Goal: Register for event/course

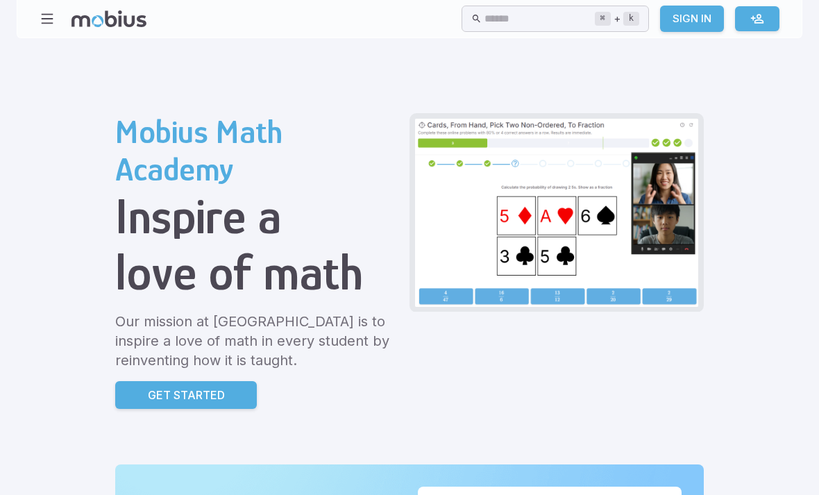
click at [688, 25] on link "Sign In" at bounding box center [692, 19] width 64 height 26
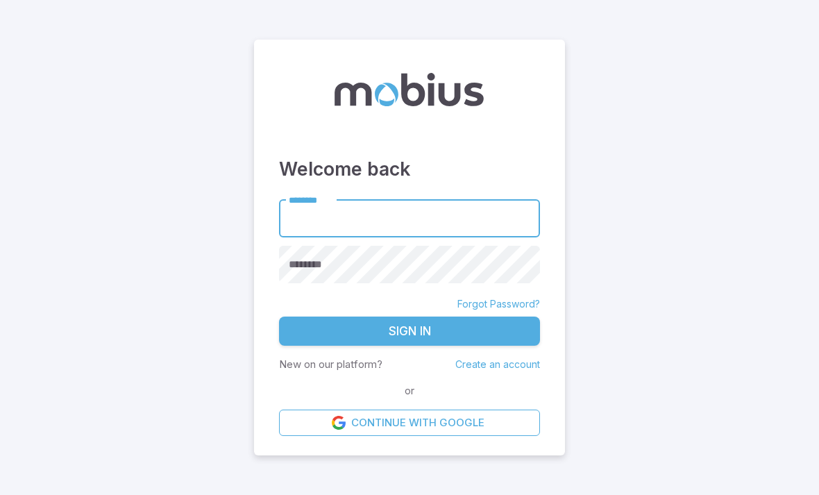
click at [463, 237] on input "********" at bounding box center [409, 218] width 261 height 38
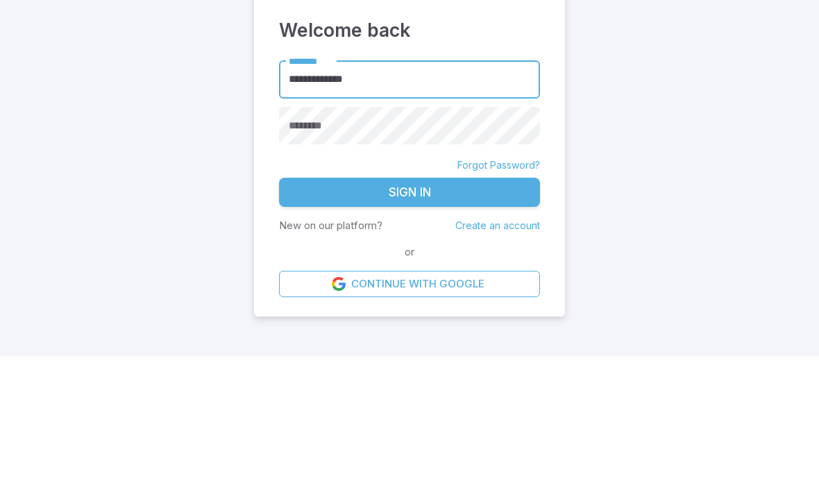
type input "**********"
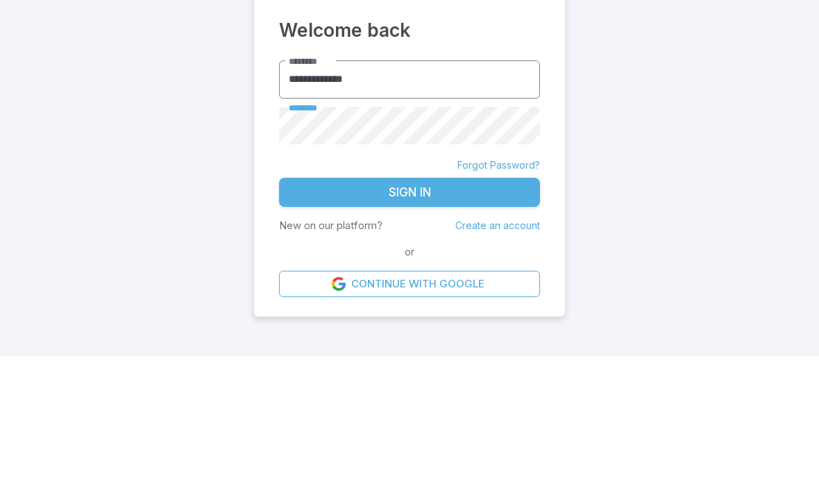
click at [409, 316] on button "Sign In" at bounding box center [409, 330] width 261 height 29
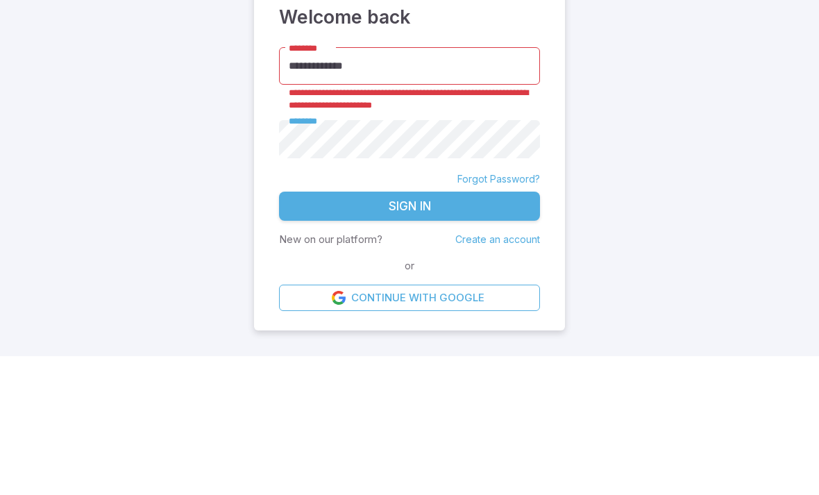
click at [749, 147] on main "**********" at bounding box center [409, 247] width 819 height 495
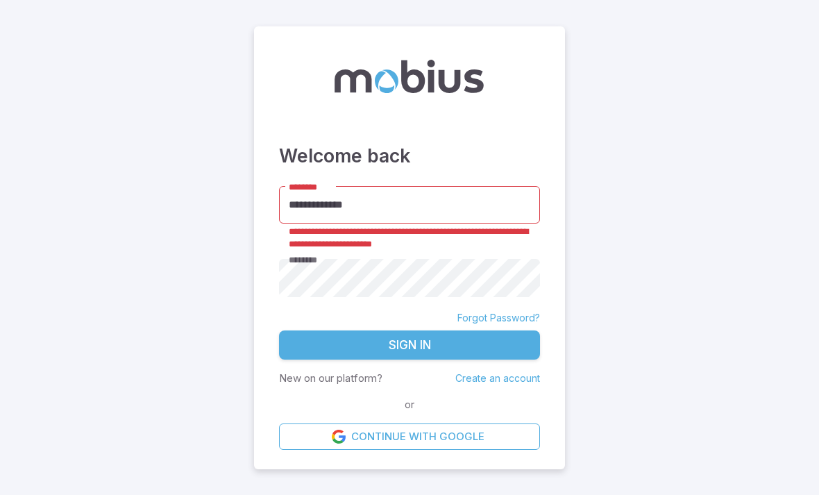
click at [511, 372] on link "Create an account" at bounding box center [497, 378] width 85 height 12
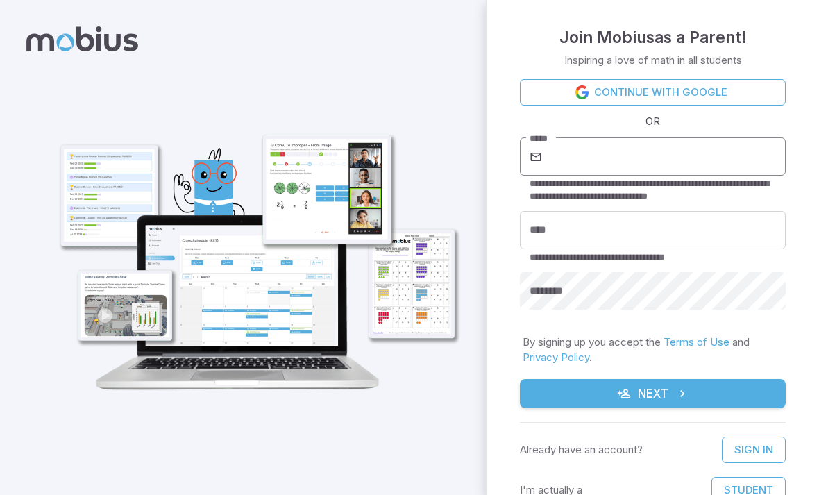
click at [720, 144] on input "*****" at bounding box center [665, 156] width 241 height 39
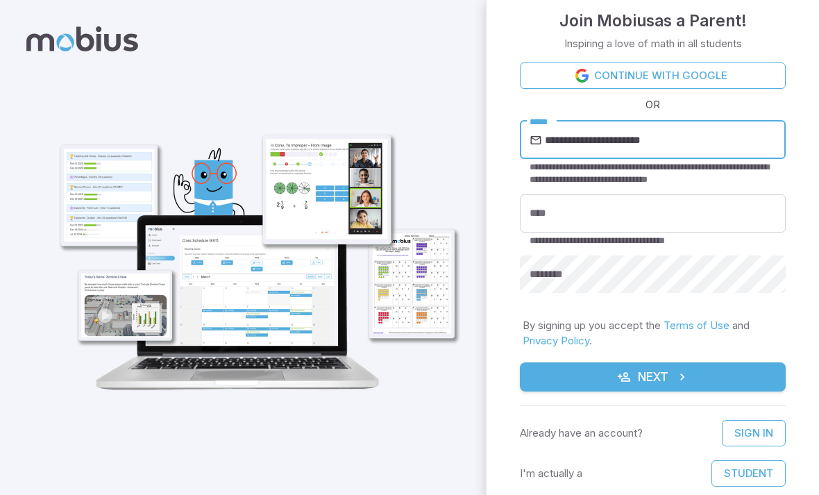
scroll to position [17, 0]
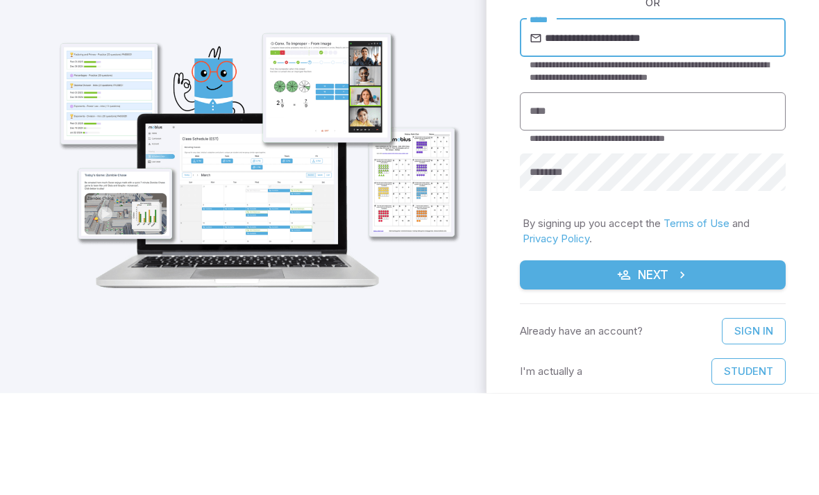
type input "**********"
click at [685, 194] on input "****" at bounding box center [653, 213] width 266 height 38
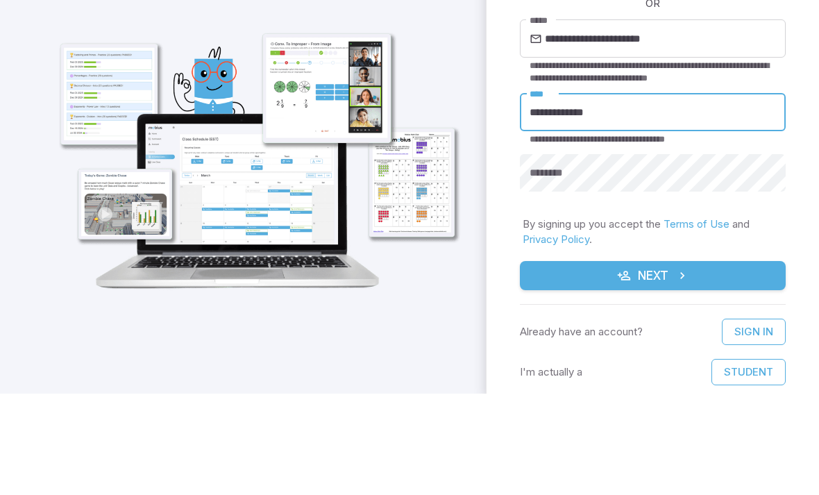
type input "**********"
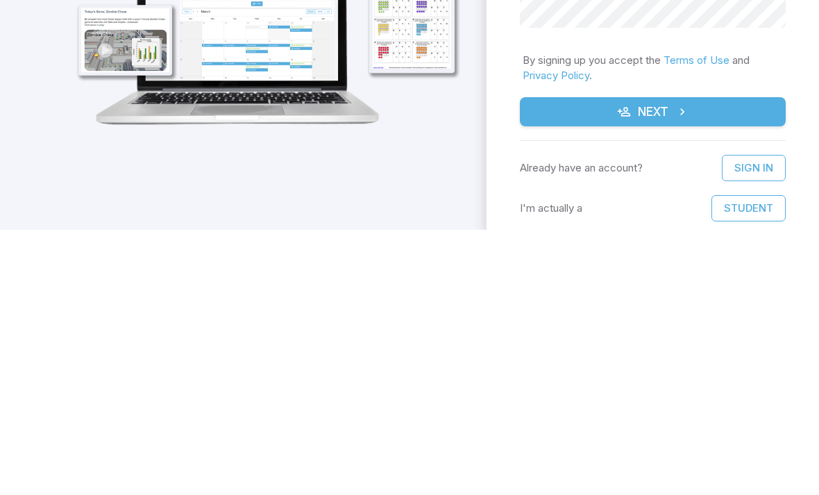
click at [737, 362] on button "Next" at bounding box center [653, 376] width 266 height 29
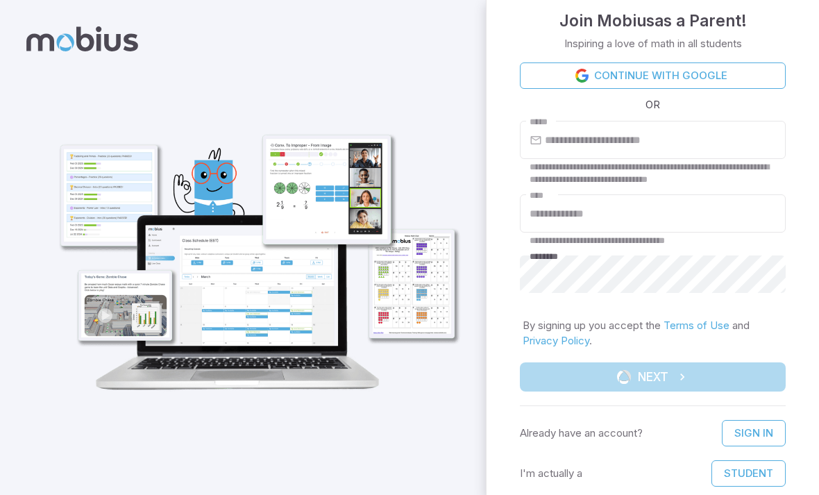
scroll to position [0, 0]
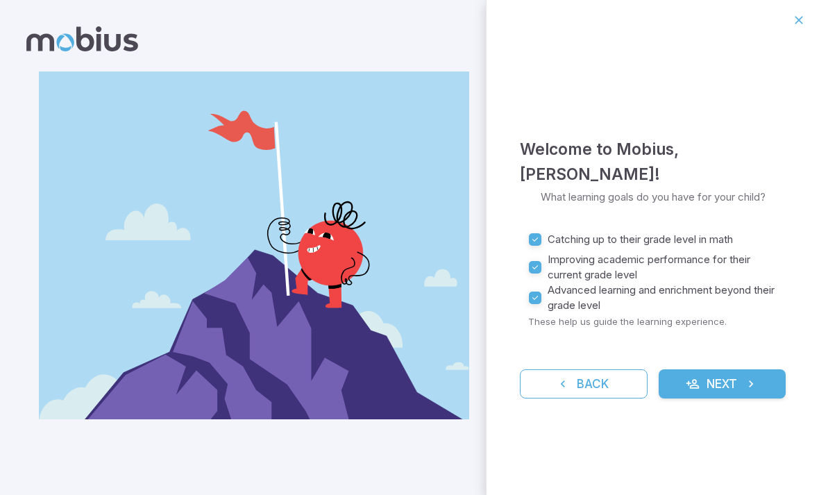
click at [728, 384] on button "Next" at bounding box center [722, 383] width 128 height 29
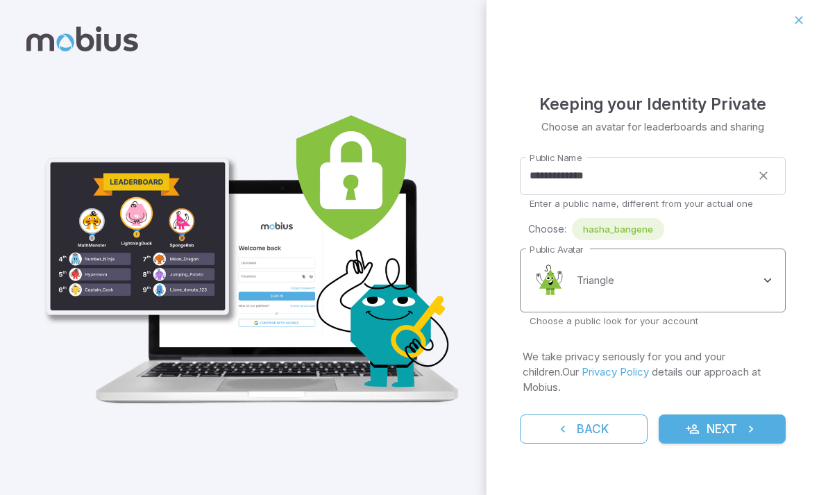
click at [758, 274] on body "**********" at bounding box center [409, 247] width 819 height 495
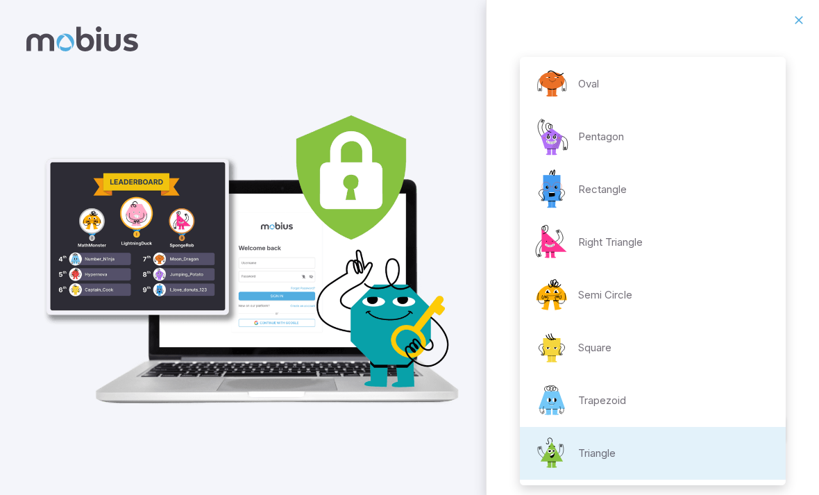
scroll to position [216, 0]
click at [436, 339] on div at bounding box center [409, 247] width 819 height 495
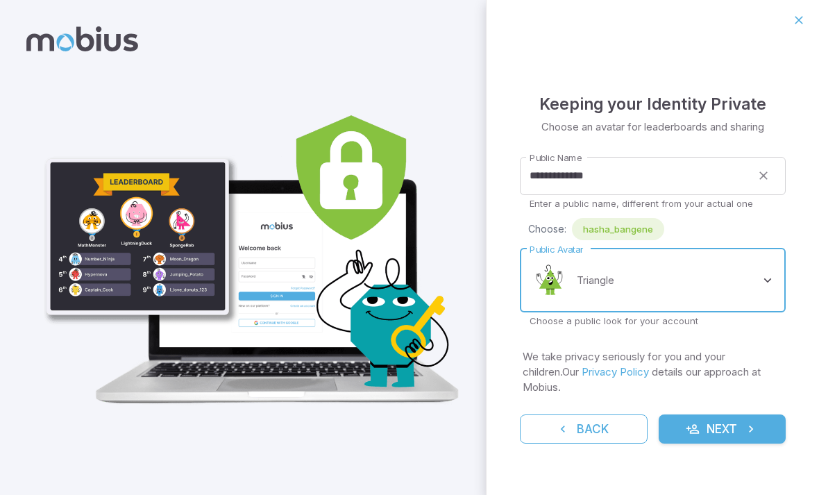
click at [736, 423] on button "Next" at bounding box center [722, 428] width 128 height 29
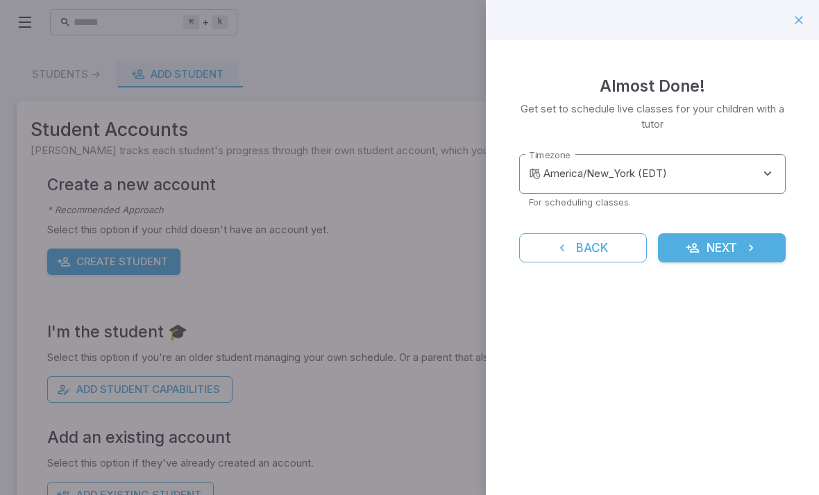
click at [703, 164] on body "**********" at bounding box center [409, 269] width 819 height 538
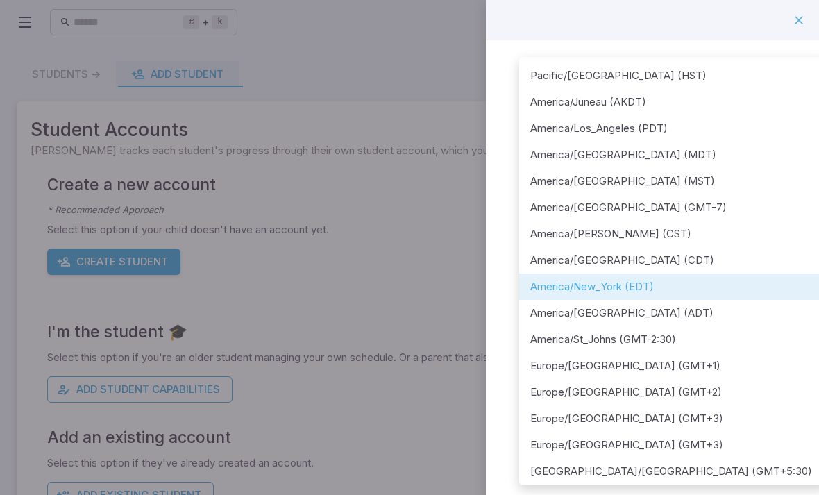
click at [470, 171] on div at bounding box center [409, 247] width 819 height 495
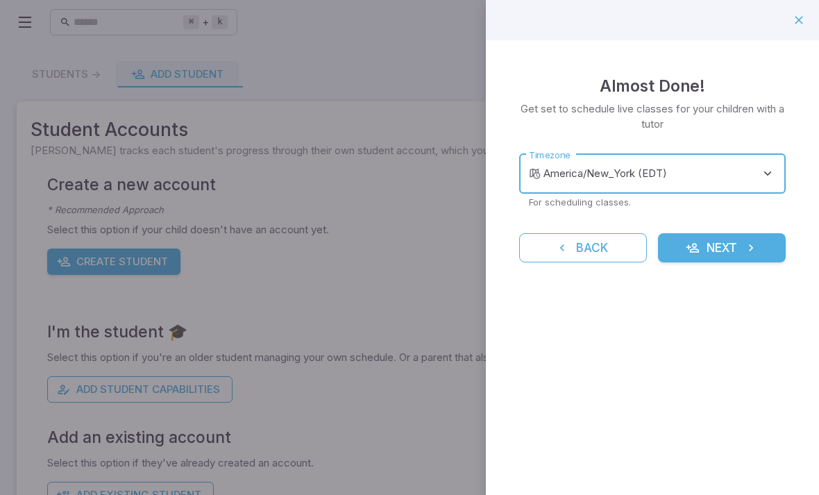
click at [710, 249] on button "Next" at bounding box center [722, 247] width 128 height 29
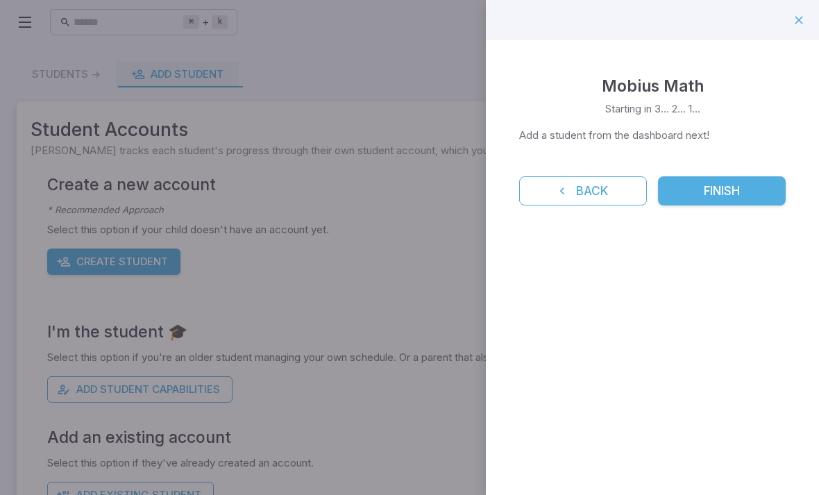
click at [722, 191] on button "Finish" at bounding box center [722, 190] width 128 height 29
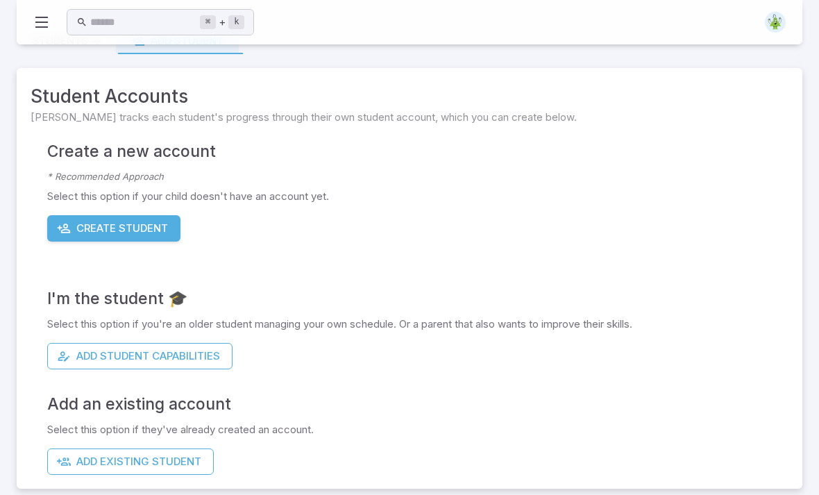
scroll to position [41, 0]
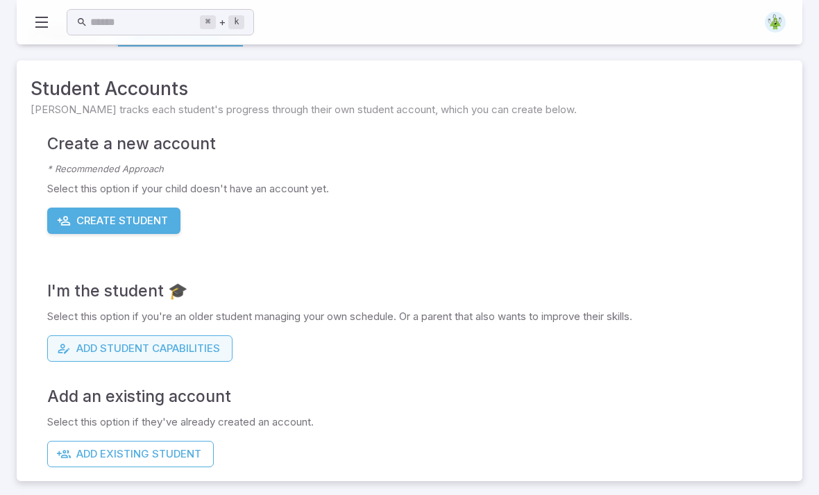
click at [179, 345] on button "Add Student Capabilities" at bounding box center [139, 348] width 185 height 26
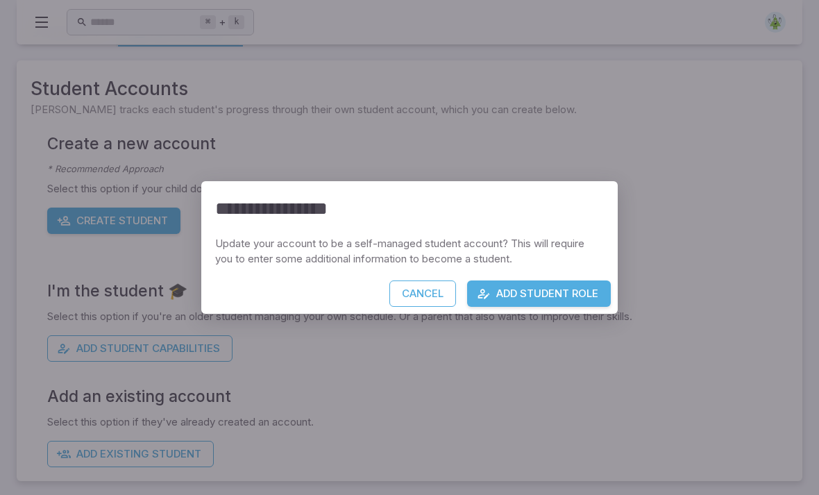
click at [567, 298] on button "Add Student Role" at bounding box center [539, 293] width 144 height 26
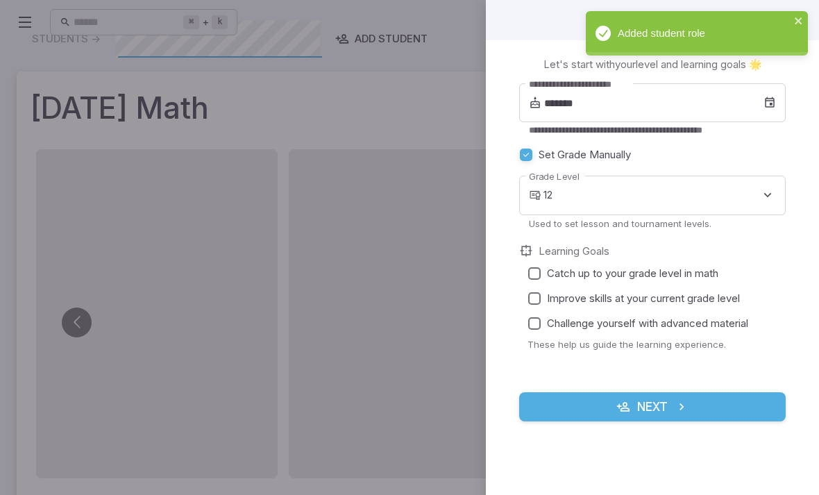
scroll to position [0, 0]
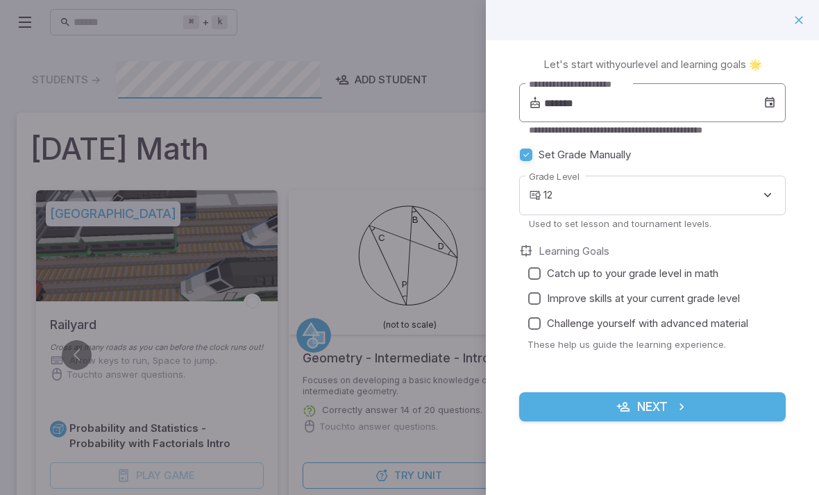
click at [687, 106] on input "*******" at bounding box center [653, 102] width 219 height 39
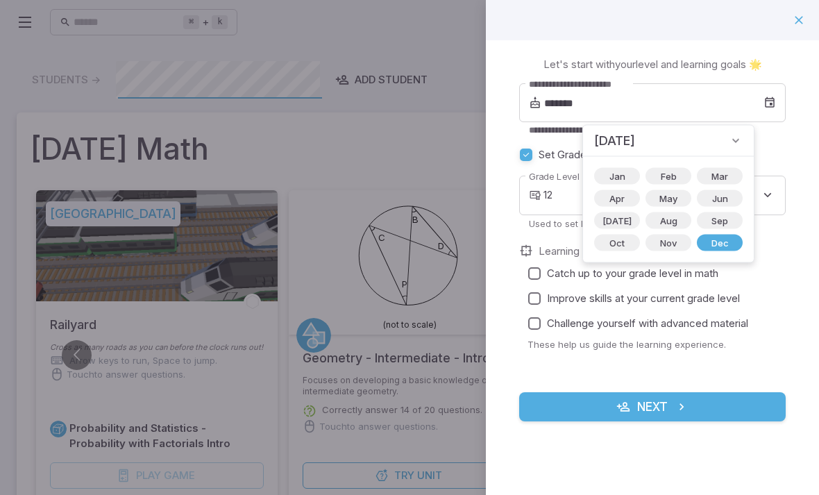
click at [635, 138] on span "[DATE]" at bounding box center [614, 140] width 41 height 19
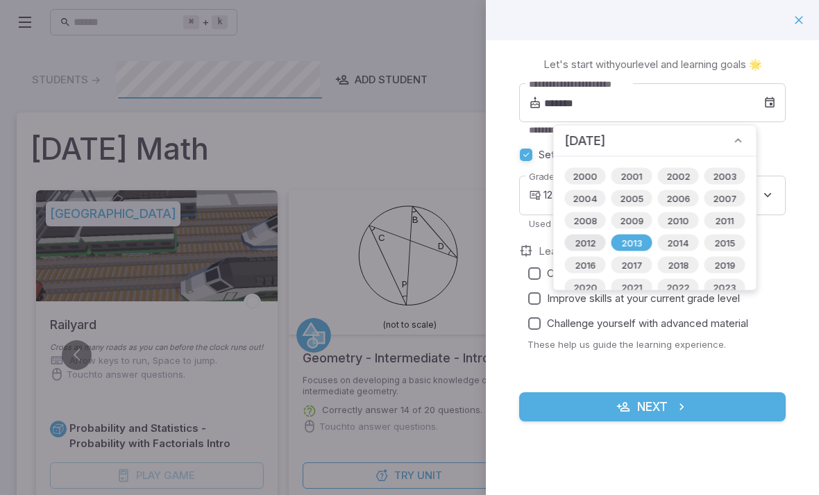
click at [581, 239] on span "2012" at bounding box center [584, 243] width 37 height 14
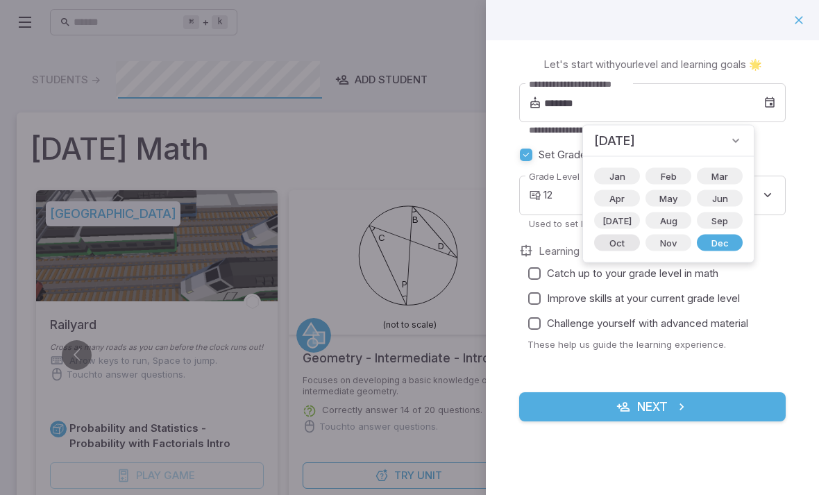
click at [614, 242] on span "Oct" at bounding box center [617, 243] width 32 height 14
type input "*******"
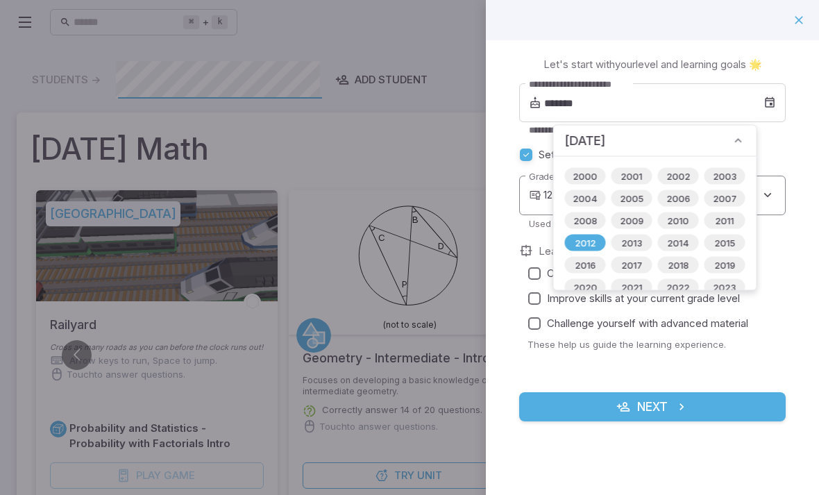
click at [778, 214] on body "Home Curriculum Account Tutoring Schedule Class Live Class ⌘ + k ​ Students -> …" at bounding box center [409, 383] width 819 height 766
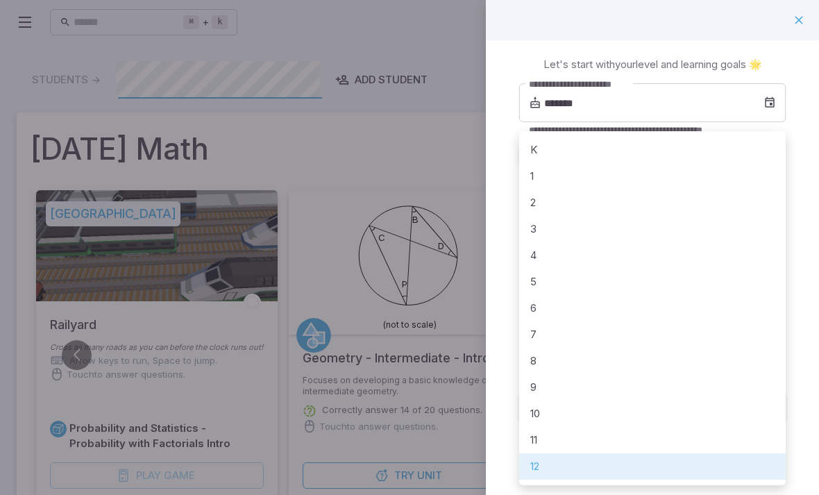
click at [717, 90] on div at bounding box center [409, 247] width 819 height 495
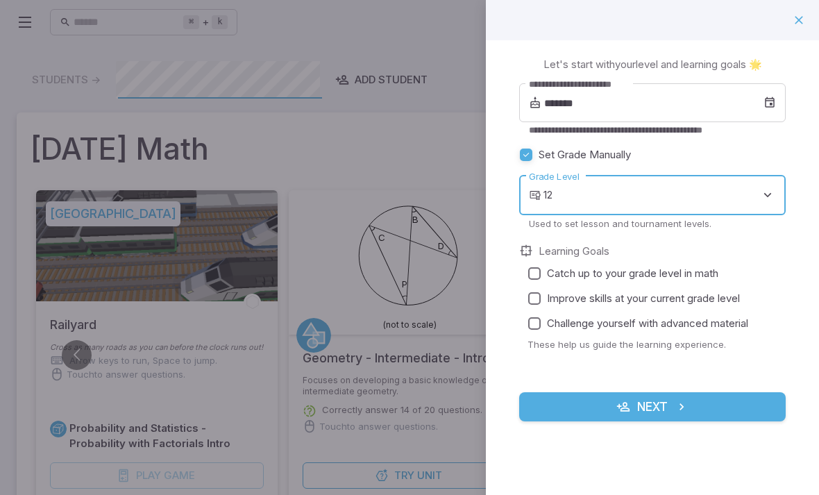
click at [670, 194] on body "Home Curriculum Account Tutoring Schedule Class Live Class ⌘ + k ​ Students -> …" at bounding box center [409, 383] width 819 height 766
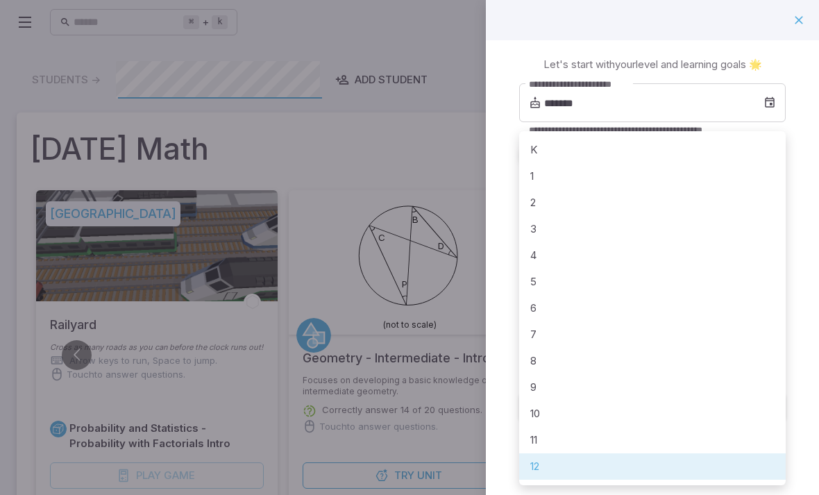
click at [538, 332] on li "7" at bounding box center [652, 334] width 266 height 26
type input "*"
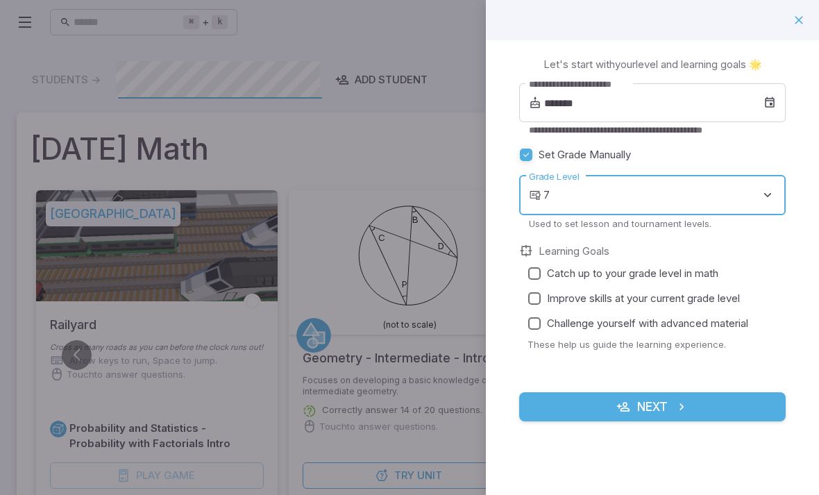
click at [690, 266] on span "Catch up to your grade level in math" at bounding box center [632, 273] width 171 height 15
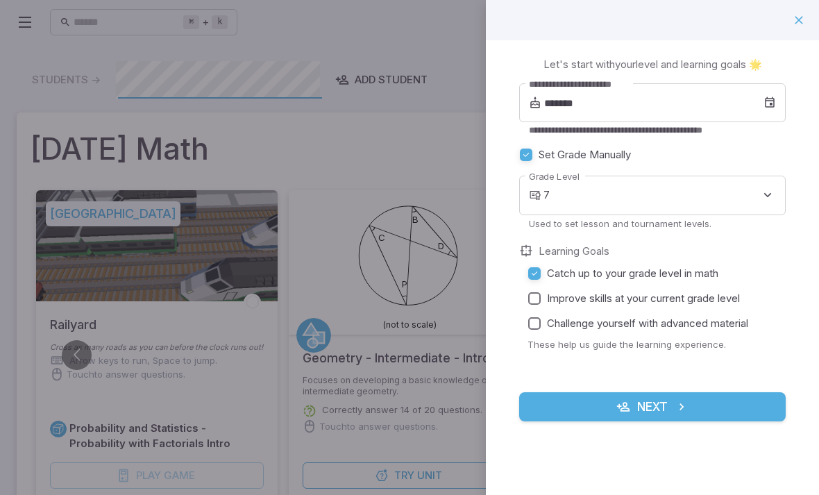
click at [680, 291] on span "Improve skills at your current grade level" at bounding box center [643, 298] width 193 height 15
click at [651, 323] on span "Challenge yourself with advanced material" at bounding box center [647, 323] width 201 height 15
click at [694, 407] on button "Next" at bounding box center [652, 406] width 266 height 29
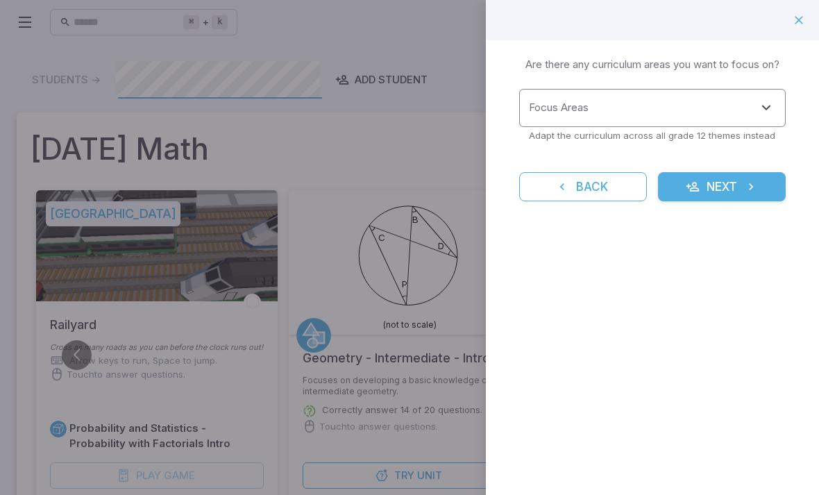
click at [735, 111] on input "Focus Areas" at bounding box center [641, 108] width 233 height 26
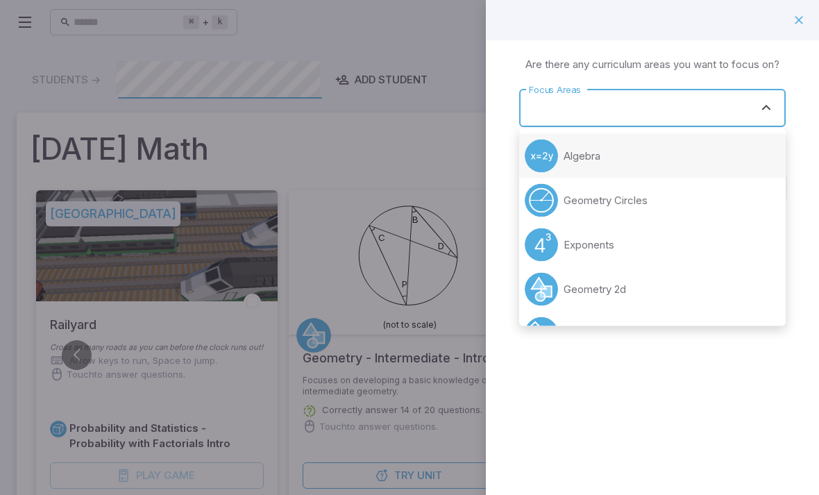
click at [548, 156] on circle at bounding box center [541, 155] width 33 height 33
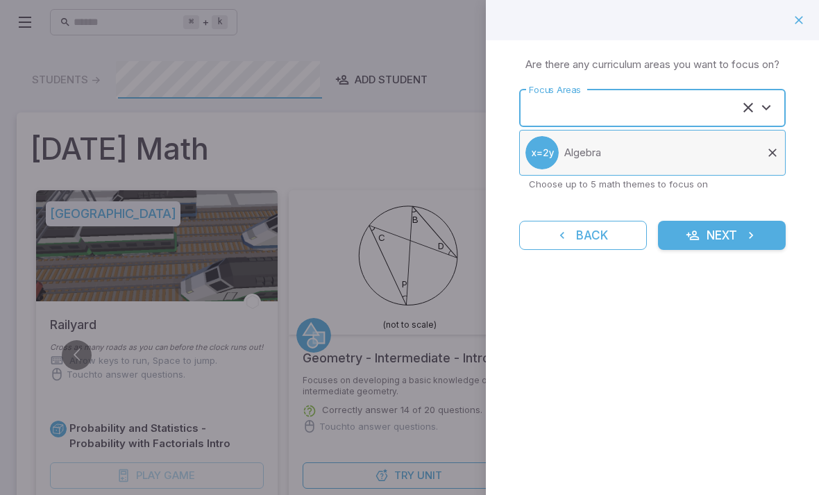
click at [772, 149] on icon at bounding box center [772, 153] width 14 height 14
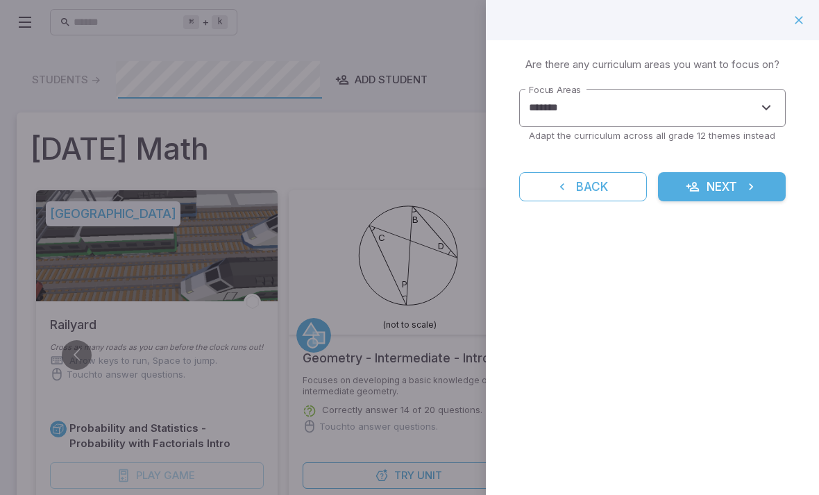
click at [703, 119] on input "*******" at bounding box center [632, 108] width 215 height 26
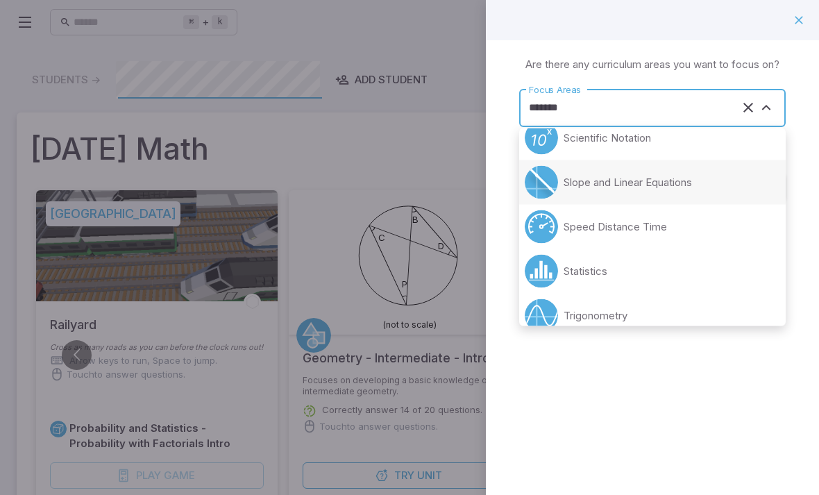
scroll to position [373, 0]
click at [810, 154] on div "Learning Focus 🔎 Are there any curriculum areas you want to focus on? Focus Are…" at bounding box center [652, 137] width 333 height 194
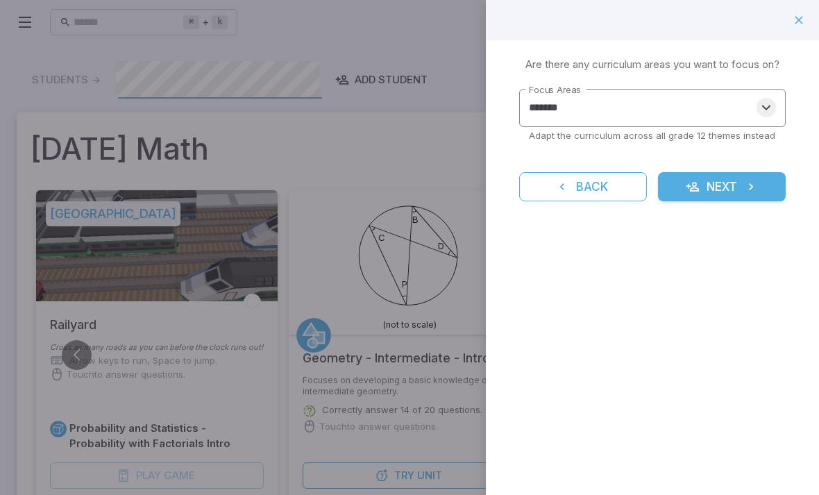
click at [765, 104] on icon "Open" at bounding box center [766, 107] width 17 height 17
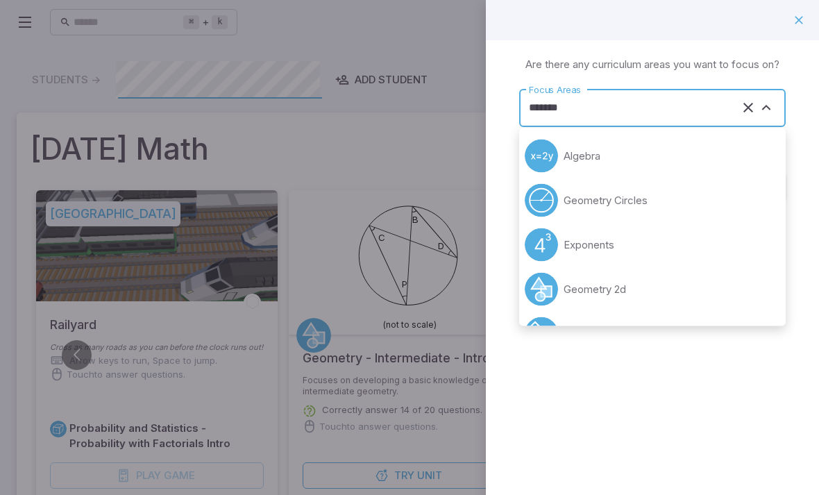
click at [85, 5] on div at bounding box center [409, 247] width 819 height 495
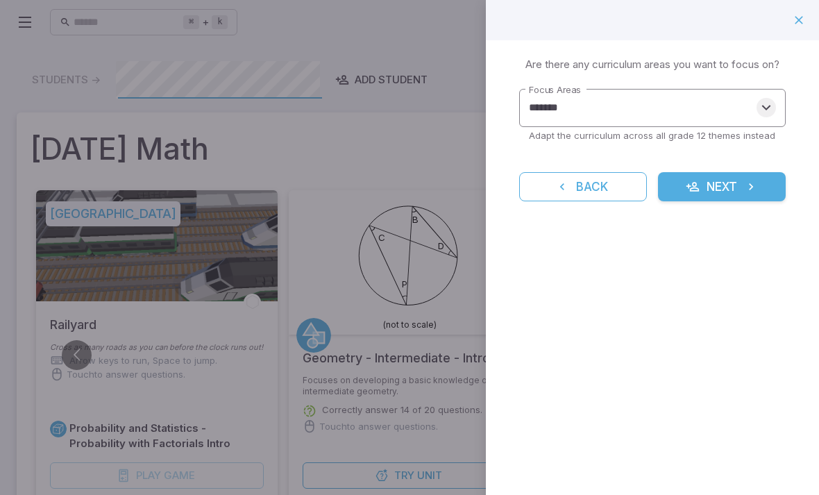
click at [774, 105] on button "Open" at bounding box center [765, 107] width 19 height 19
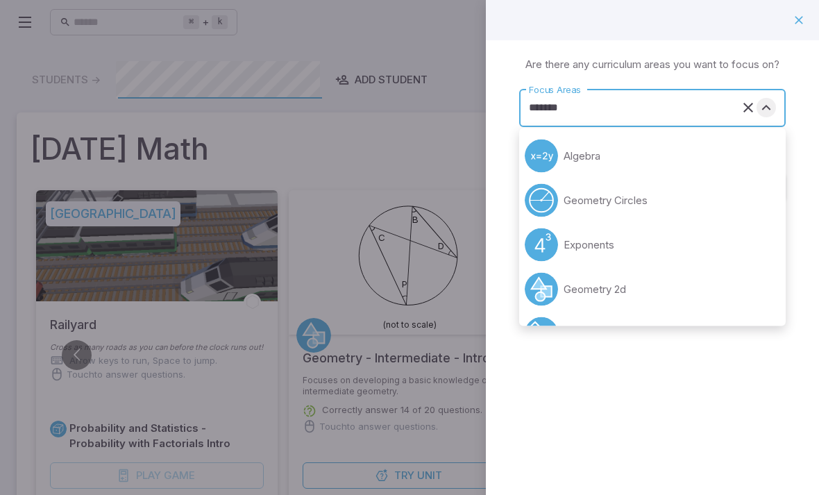
scroll to position [0, 0]
click at [554, 244] on circle at bounding box center [541, 244] width 33 height 33
type input "*********"
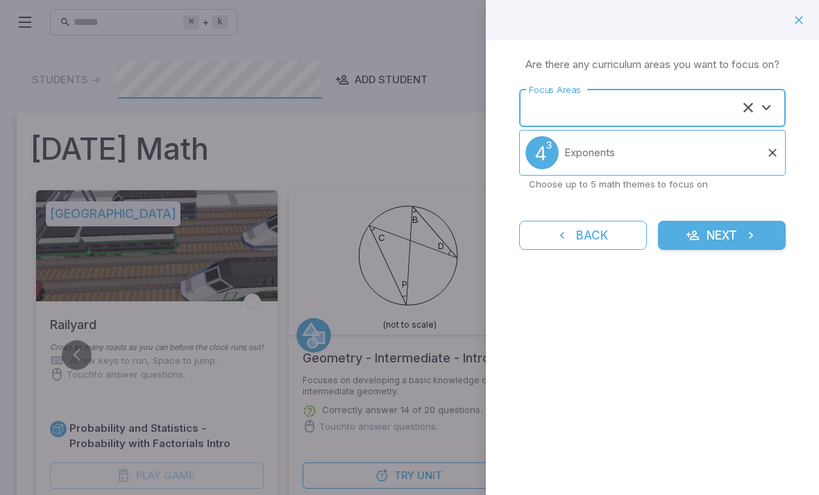
click at [731, 234] on button "Next" at bounding box center [722, 235] width 128 height 29
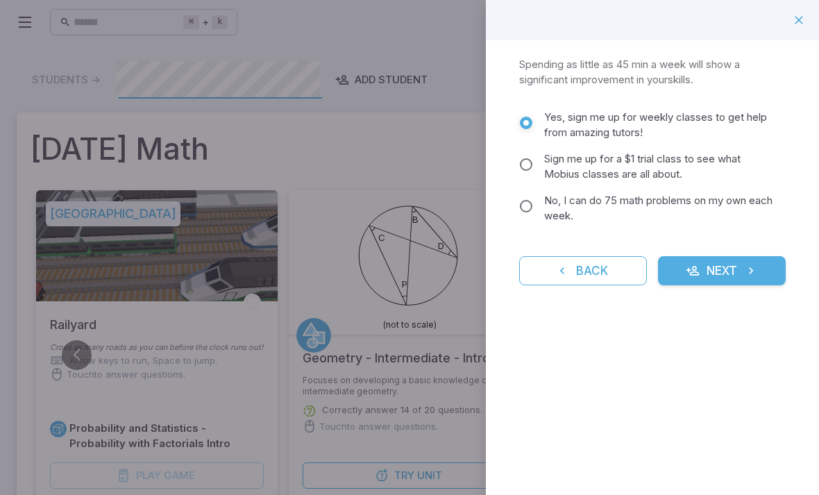
click at [710, 262] on button "Next" at bounding box center [722, 270] width 128 height 29
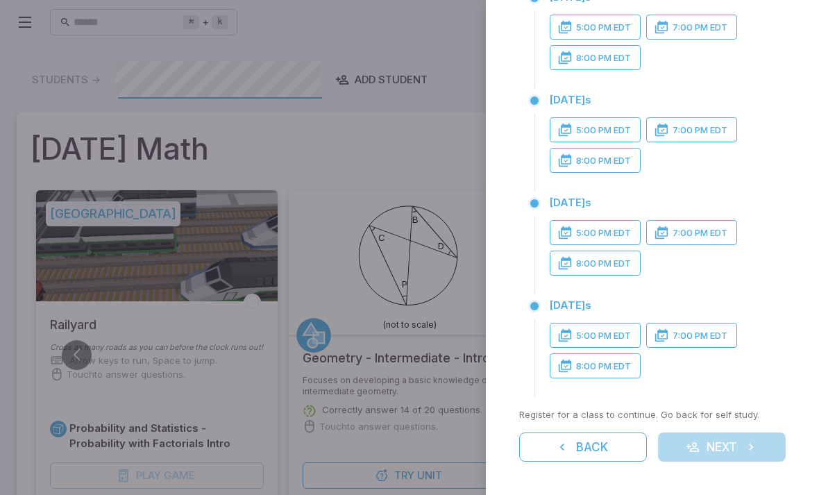
scroll to position [216, 0]
click at [613, 339] on button "5:00 PM EDT" at bounding box center [594, 335] width 91 height 25
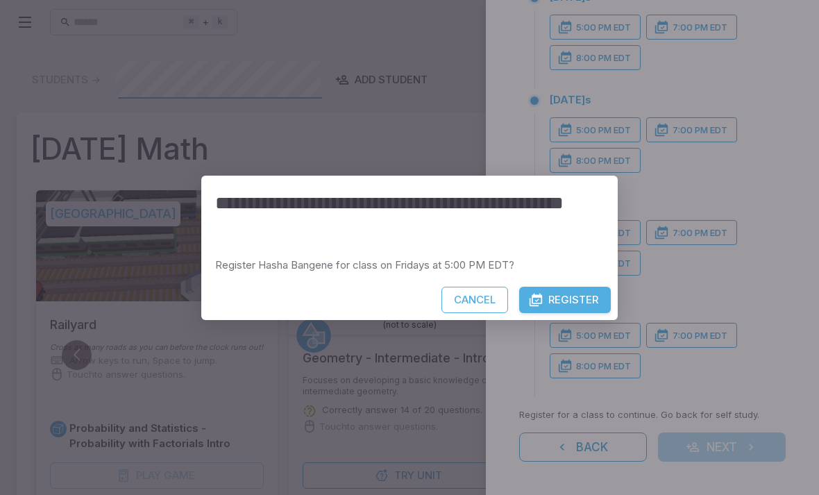
click at [585, 289] on button "Register" at bounding box center [565, 300] width 92 height 26
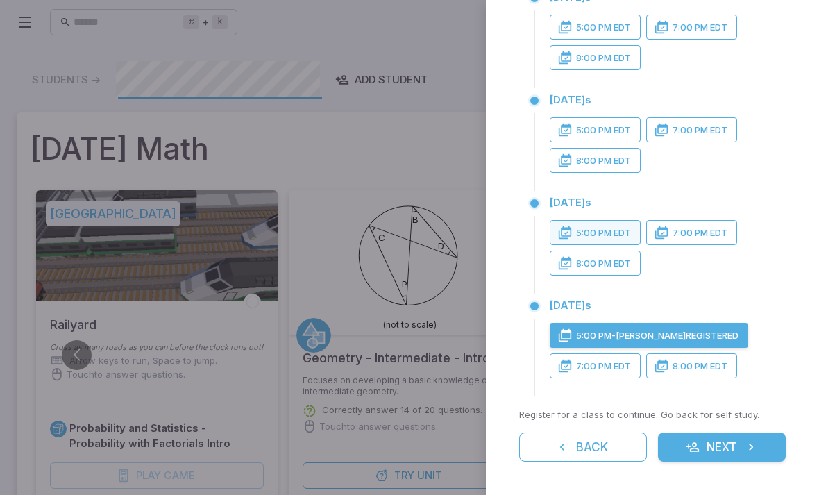
click at [612, 230] on button "5:00 PM EDT" at bounding box center [594, 232] width 91 height 25
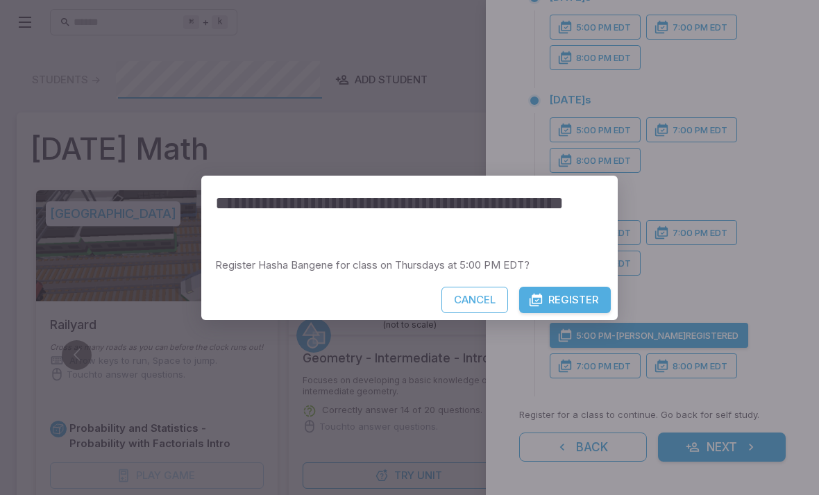
click at [593, 296] on button "Register" at bounding box center [565, 300] width 92 height 26
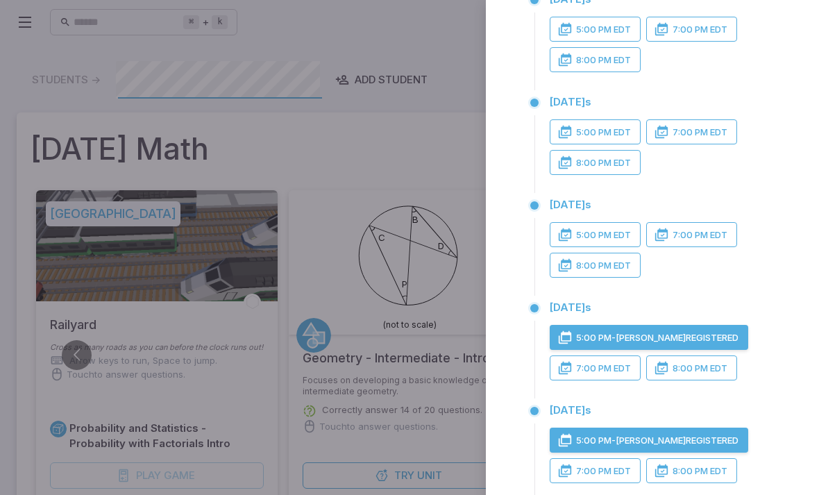
scroll to position [101, 0]
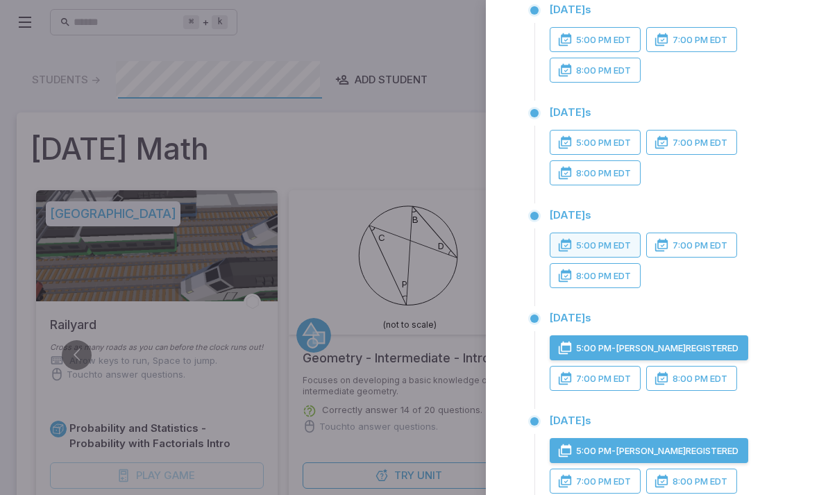
click at [612, 247] on button "5:00 PM EDT" at bounding box center [594, 244] width 91 height 25
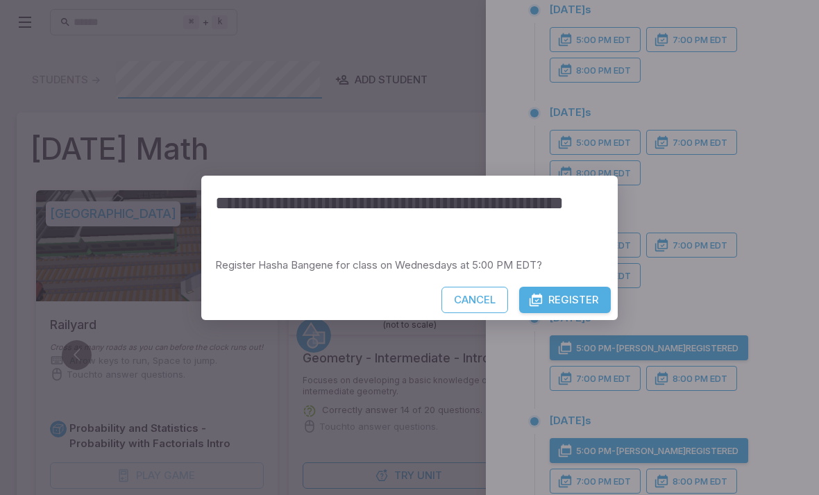
click at [590, 296] on button "Register" at bounding box center [565, 300] width 92 height 26
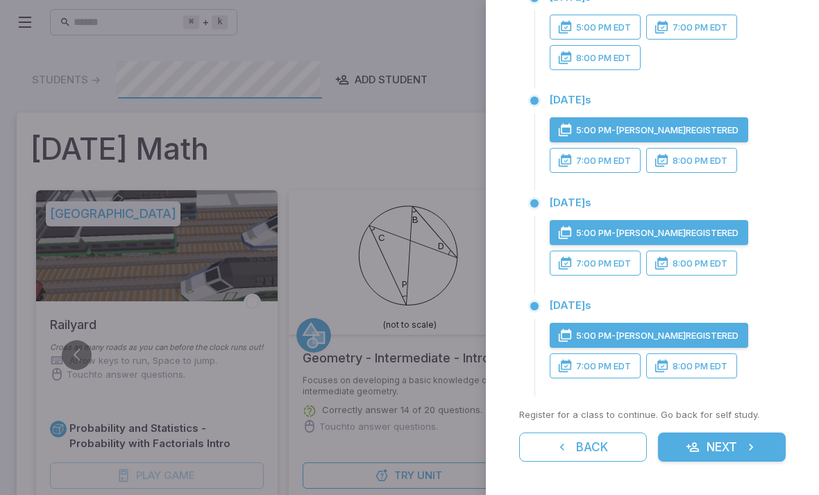
scroll to position [216, 0]
click at [612, 163] on button "7:00 PM EDT" at bounding box center [594, 160] width 91 height 25
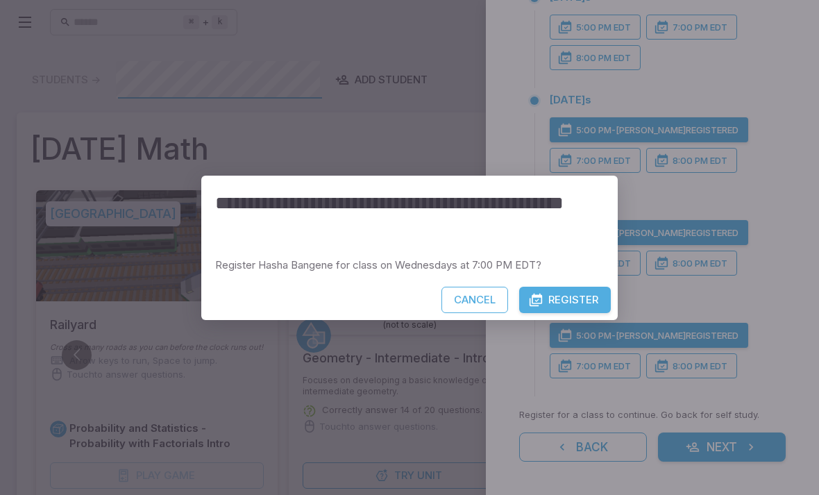
click at [586, 289] on button "Register" at bounding box center [565, 300] width 92 height 26
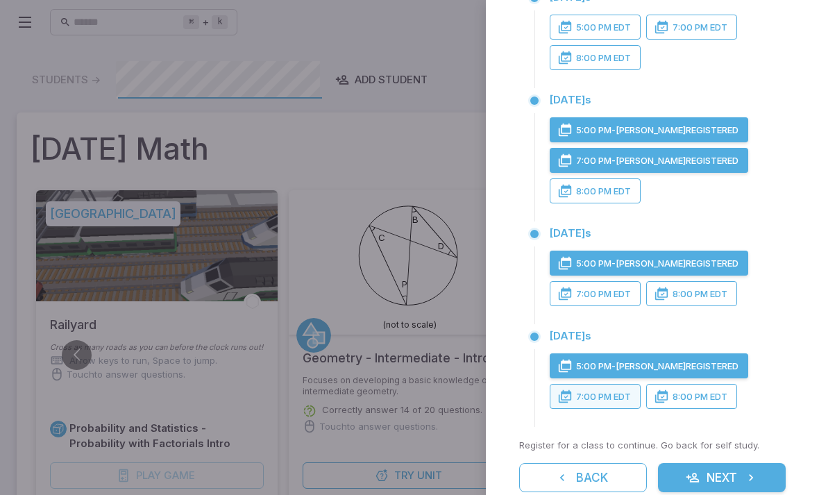
click at [619, 389] on button "7:00 PM EDT" at bounding box center [594, 396] width 91 height 25
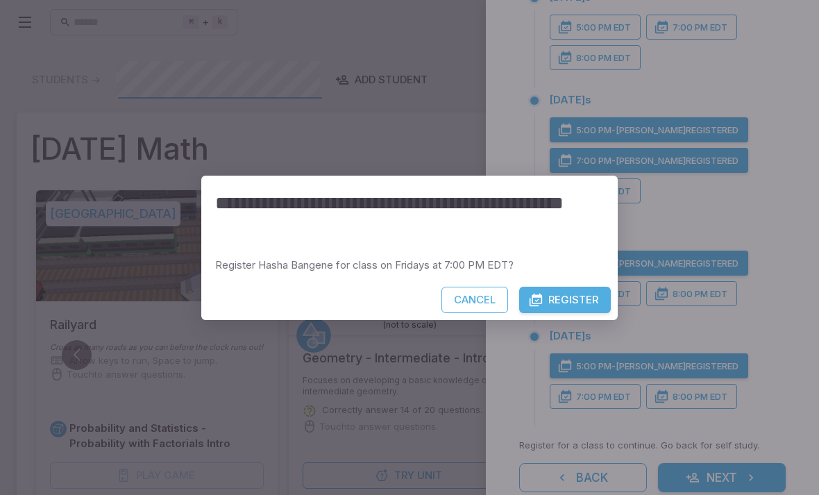
click at [595, 287] on button "Register" at bounding box center [565, 300] width 92 height 26
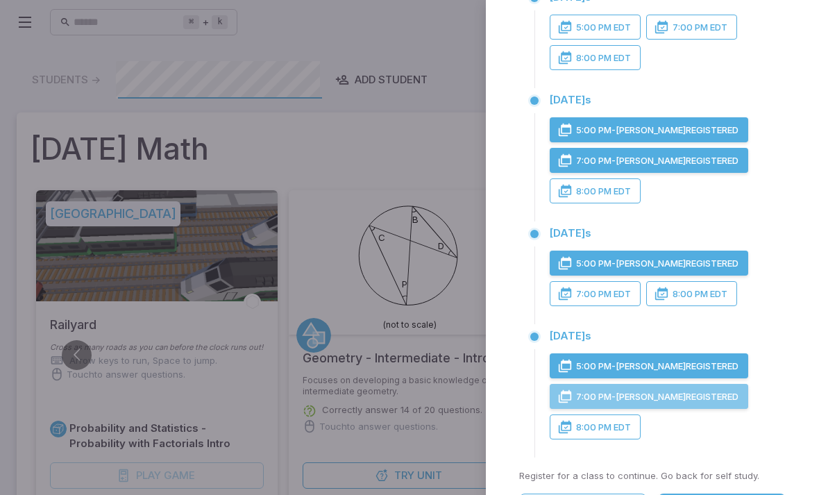
click at [698, 395] on button "7:00 PM - [PERSON_NAME] Registered" at bounding box center [648, 396] width 198 height 25
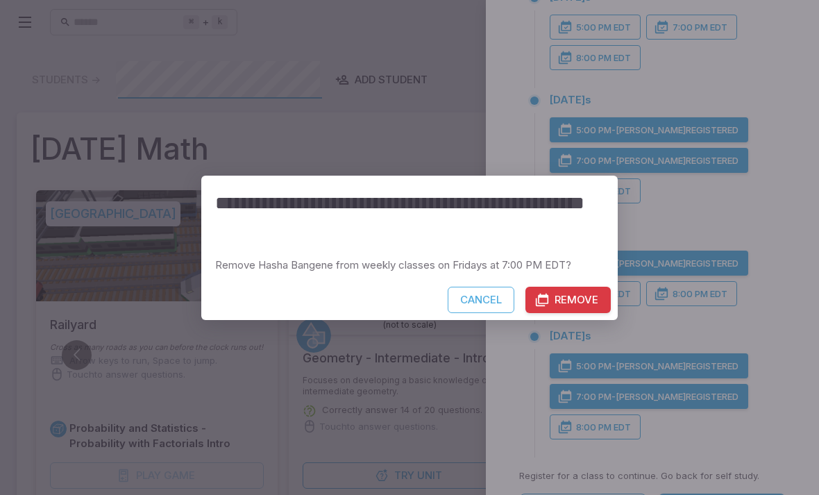
click at [698, 395] on div "**********" at bounding box center [409, 247] width 819 height 495
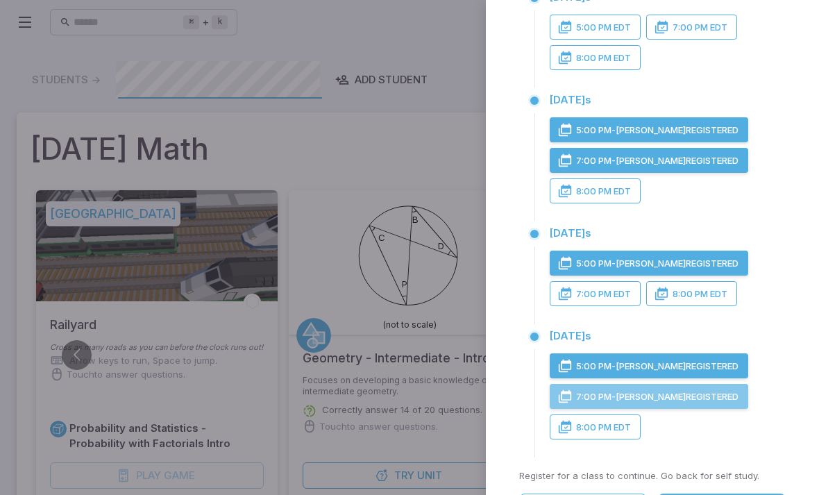
click at [663, 384] on button "7:00 PM - [PERSON_NAME] Registered" at bounding box center [648, 396] width 198 height 25
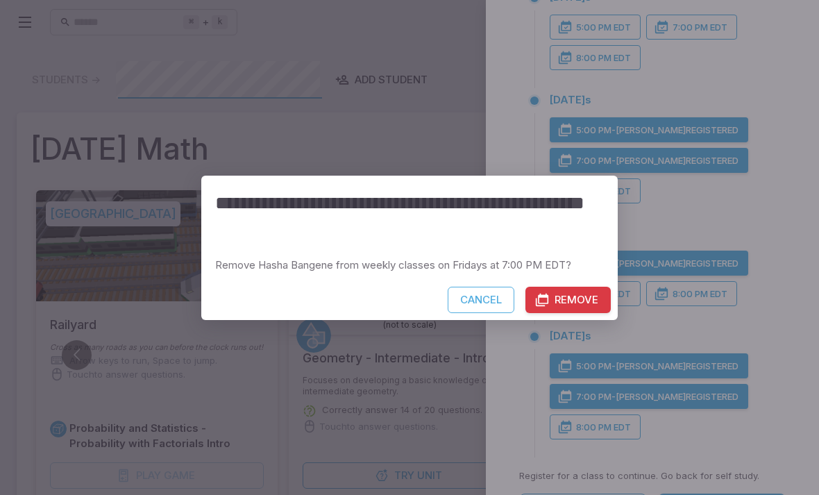
click at [567, 300] on button "Remove" at bounding box center [567, 300] width 85 height 26
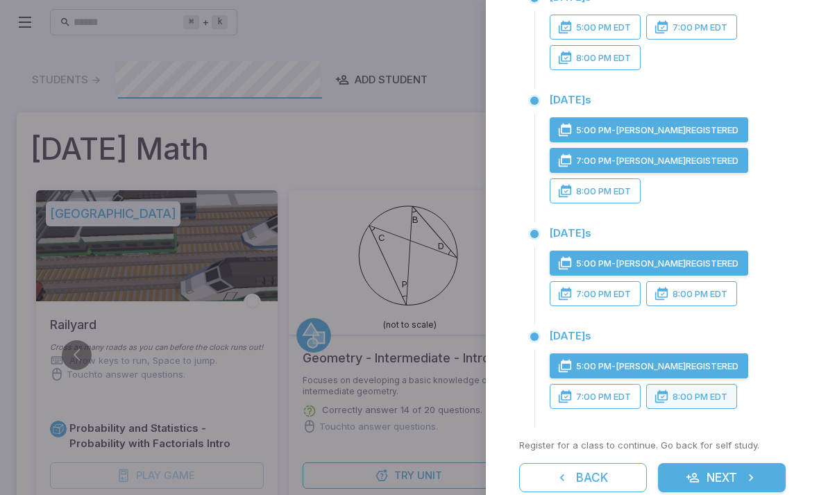
click at [702, 394] on button "8:00 PM EDT" at bounding box center [691, 396] width 91 height 25
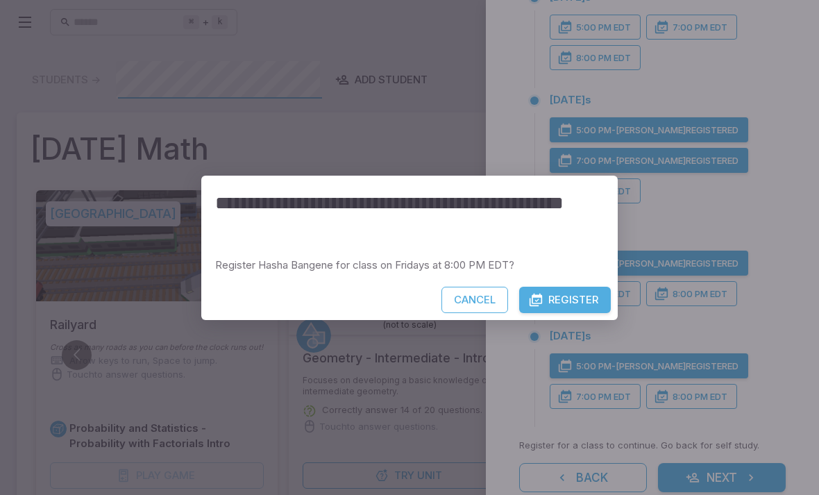
click at [768, 289] on div "**********" at bounding box center [409, 247] width 819 height 495
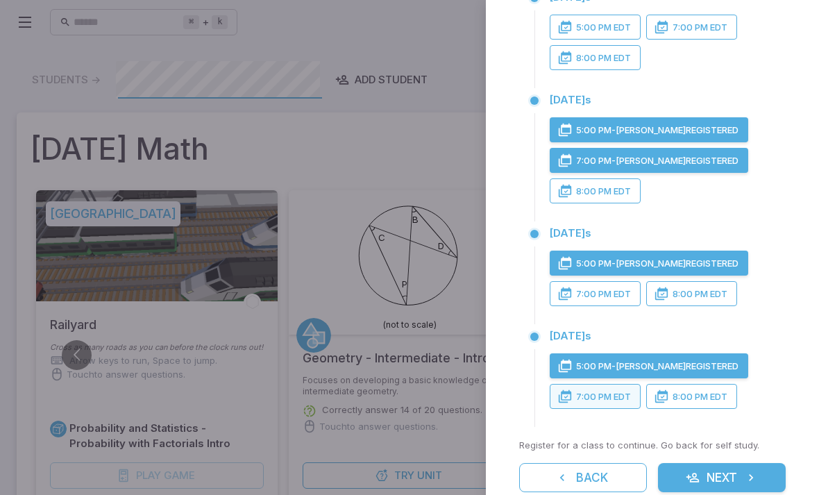
click at [604, 397] on button "7:00 PM EDT" at bounding box center [594, 396] width 91 height 25
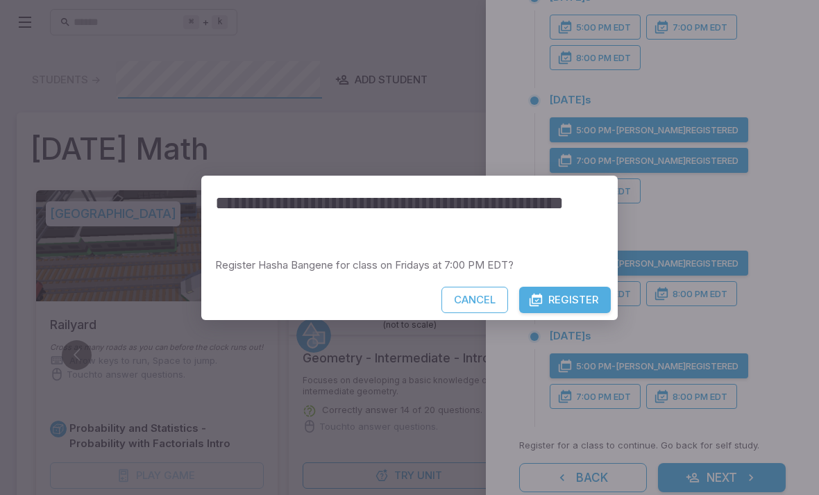
click at [584, 290] on button "Register" at bounding box center [565, 300] width 92 height 26
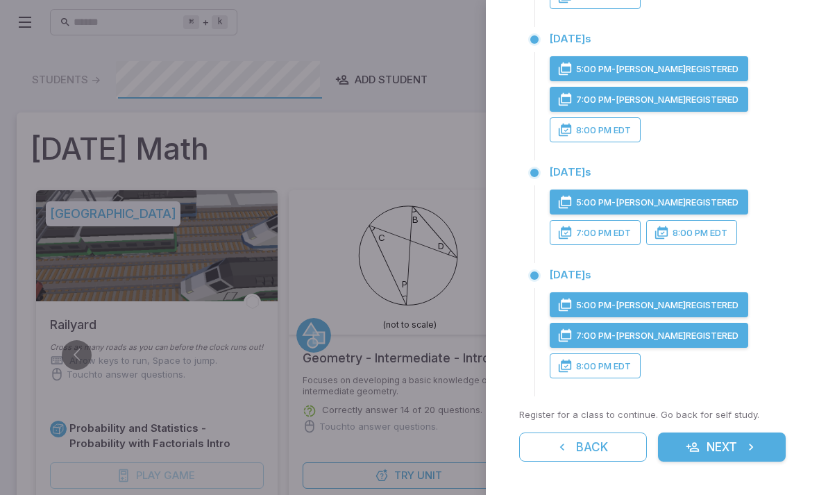
scroll to position [277, 0]
click at [611, 365] on button "8:00 PM EDT" at bounding box center [594, 365] width 91 height 25
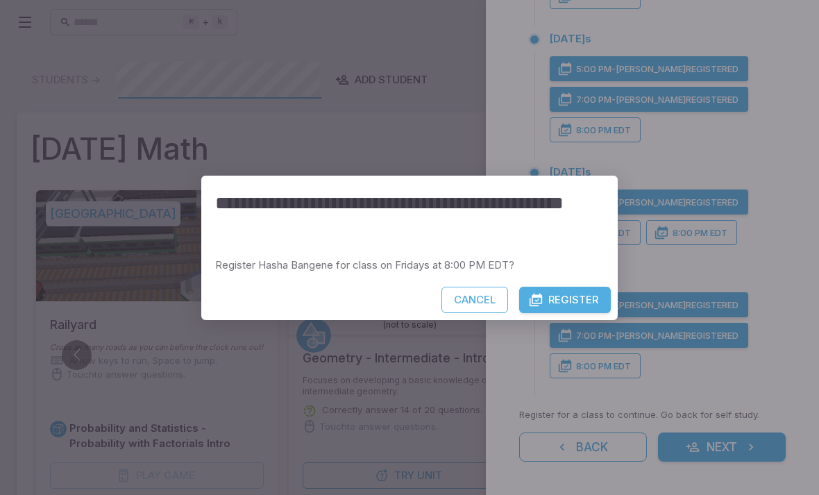
click at [682, 262] on div "**********" at bounding box center [409, 247] width 819 height 495
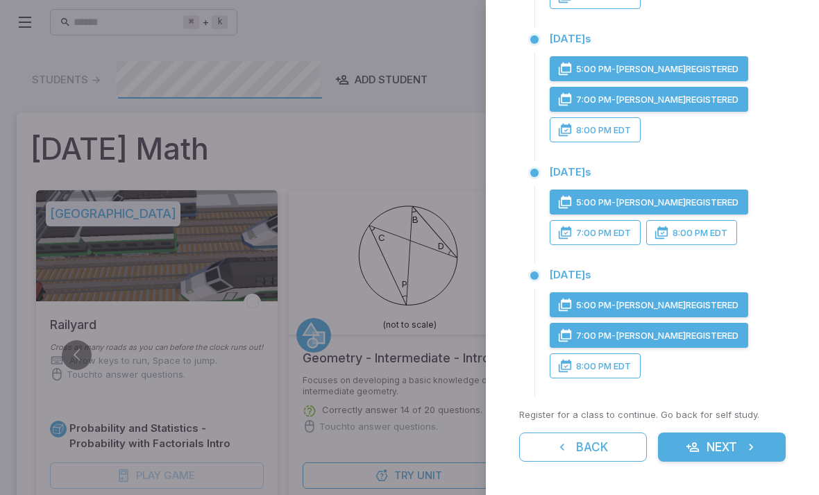
click at [660, 300] on button "5:00 PM - [PERSON_NAME] Registered" at bounding box center [648, 304] width 198 height 25
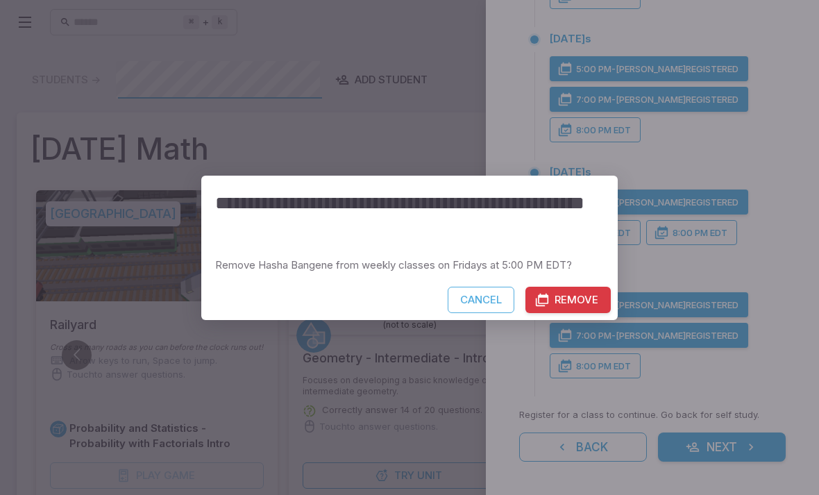
click at [588, 299] on button "Remove" at bounding box center [567, 300] width 85 height 26
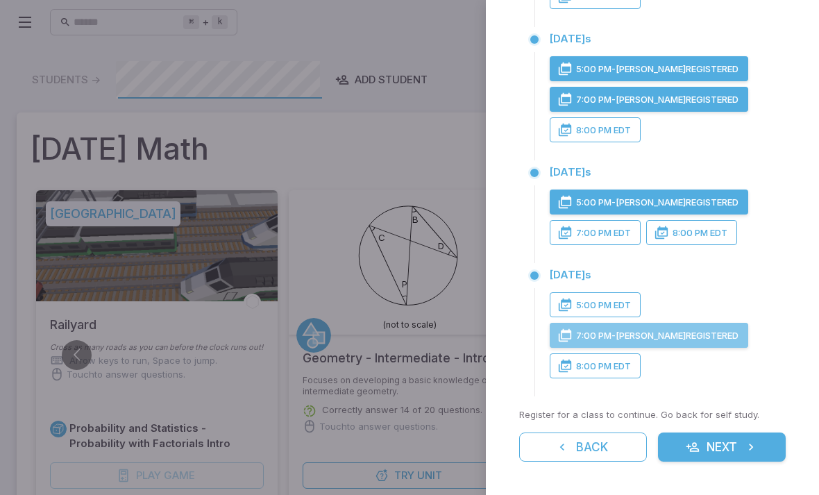
click at [669, 334] on button "7:00 PM - [PERSON_NAME] Registered" at bounding box center [648, 335] width 198 height 25
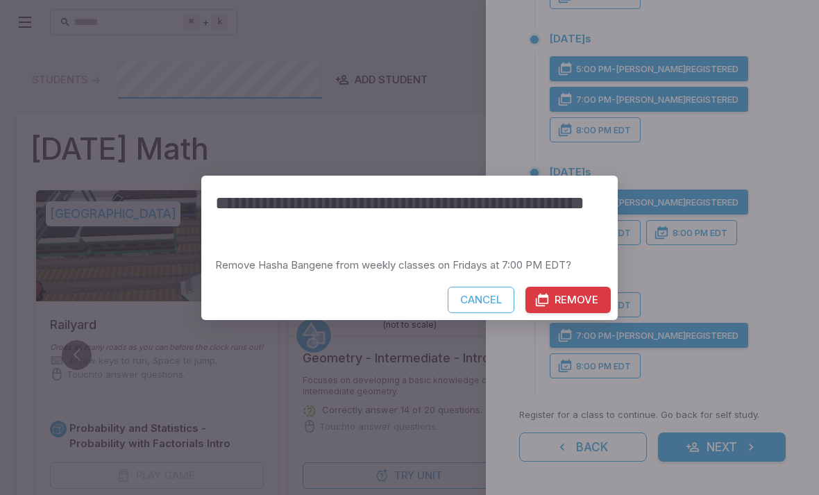
click at [581, 302] on button "Remove" at bounding box center [567, 300] width 85 height 26
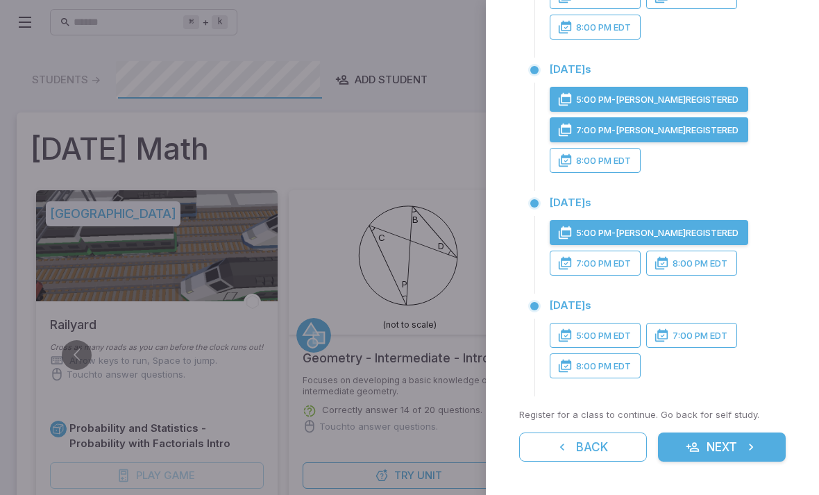
scroll to position [246, 0]
click at [720, 438] on button "Next" at bounding box center [722, 446] width 128 height 29
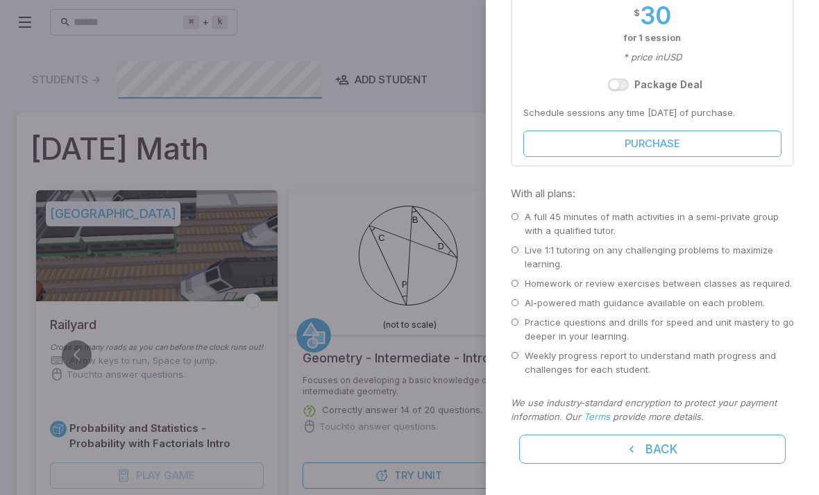
scroll to position [425, 0]
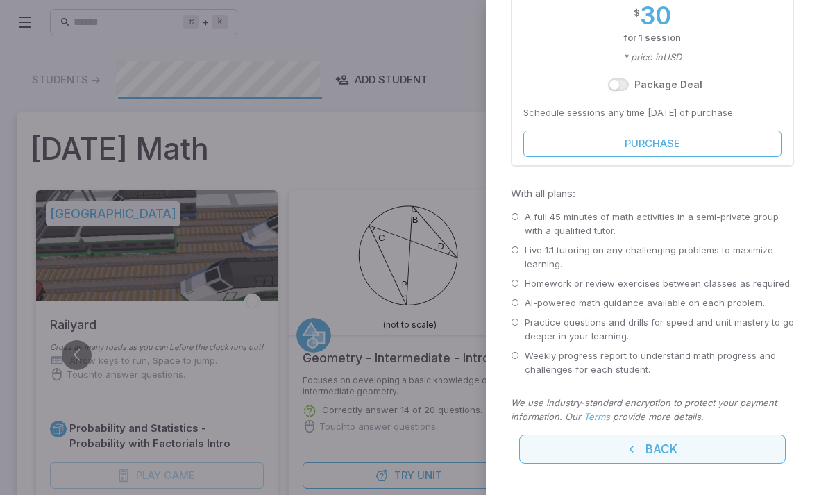
click at [671, 439] on button "Back" at bounding box center [652, 448] width 266 height 29
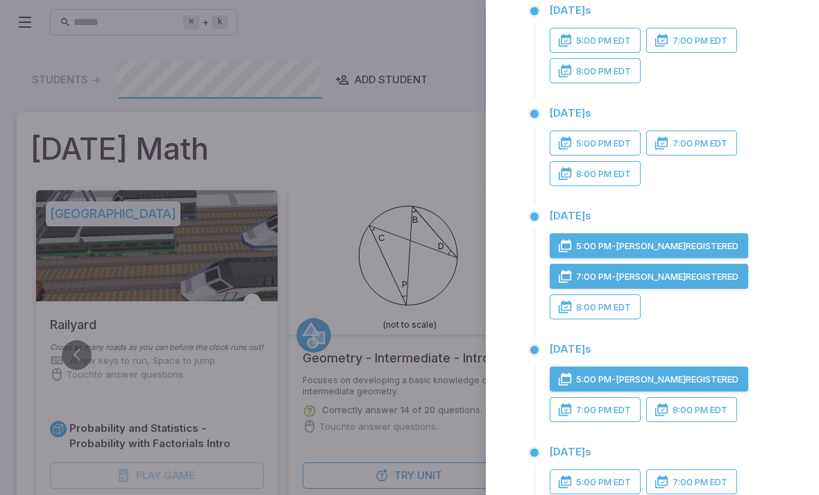
scroll to position [107, 0]
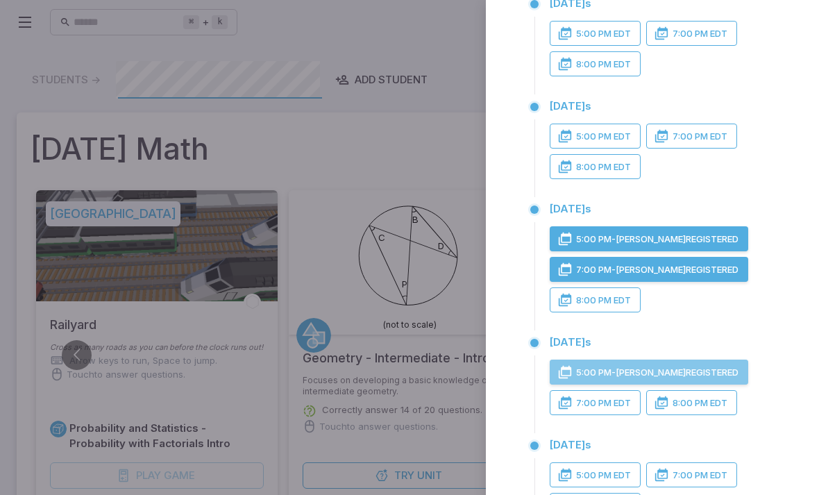
click at [622, 381] on button "5:00 PM - [PERSON_NAME] Registered" at bounding box center [648, 371] width 198 height 25
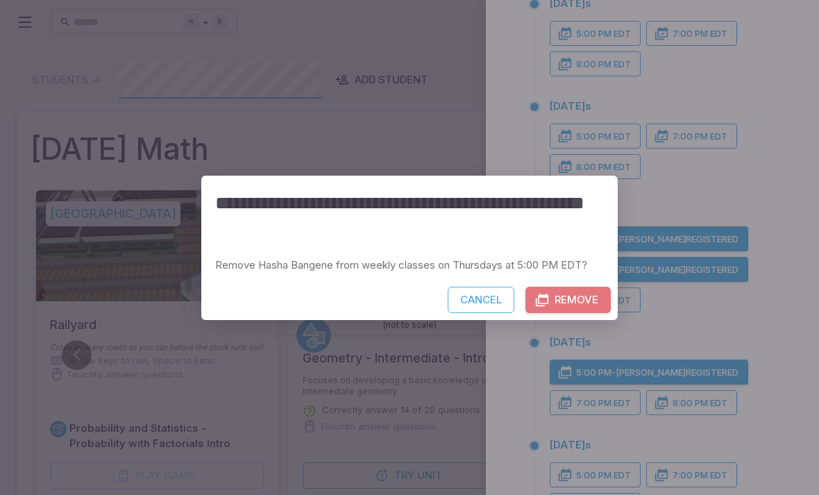
click at [586, 293] on button "Remove" at bounding box center [567, 300] width 85 height 26
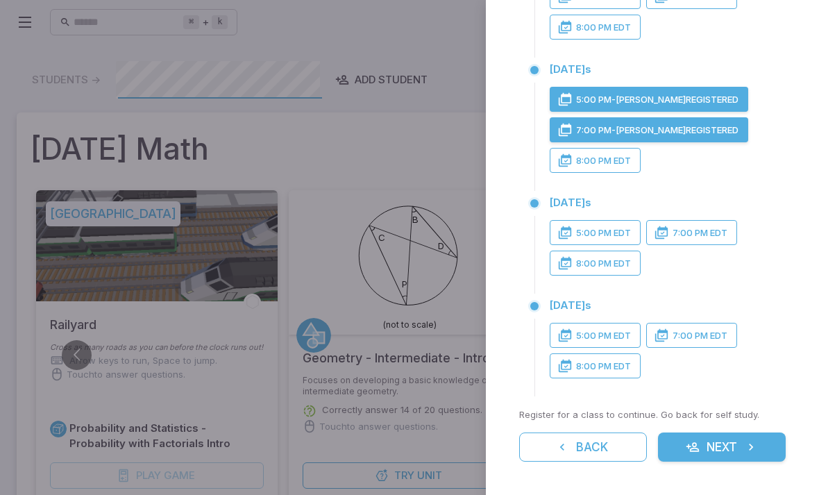
scroll to position [246, 0]
click at [714, 454] on button "Next" at bounding box center [722, 446] width 128 height 29
